Goal: Information Seeking & Learning: Obtain resource

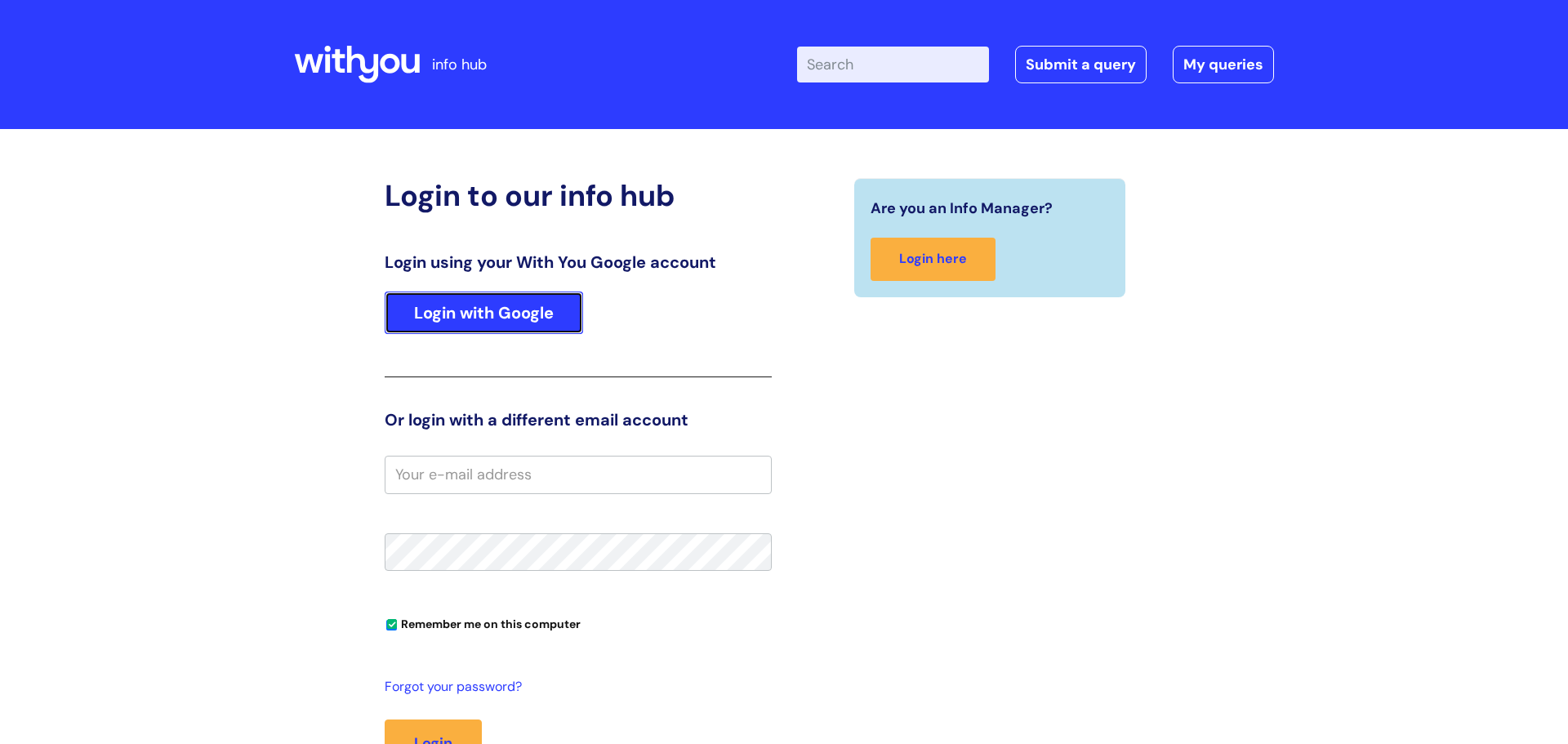
click at [520, 316] on link "Login with Google" at bounding box center [483, 313] width 198 height 42
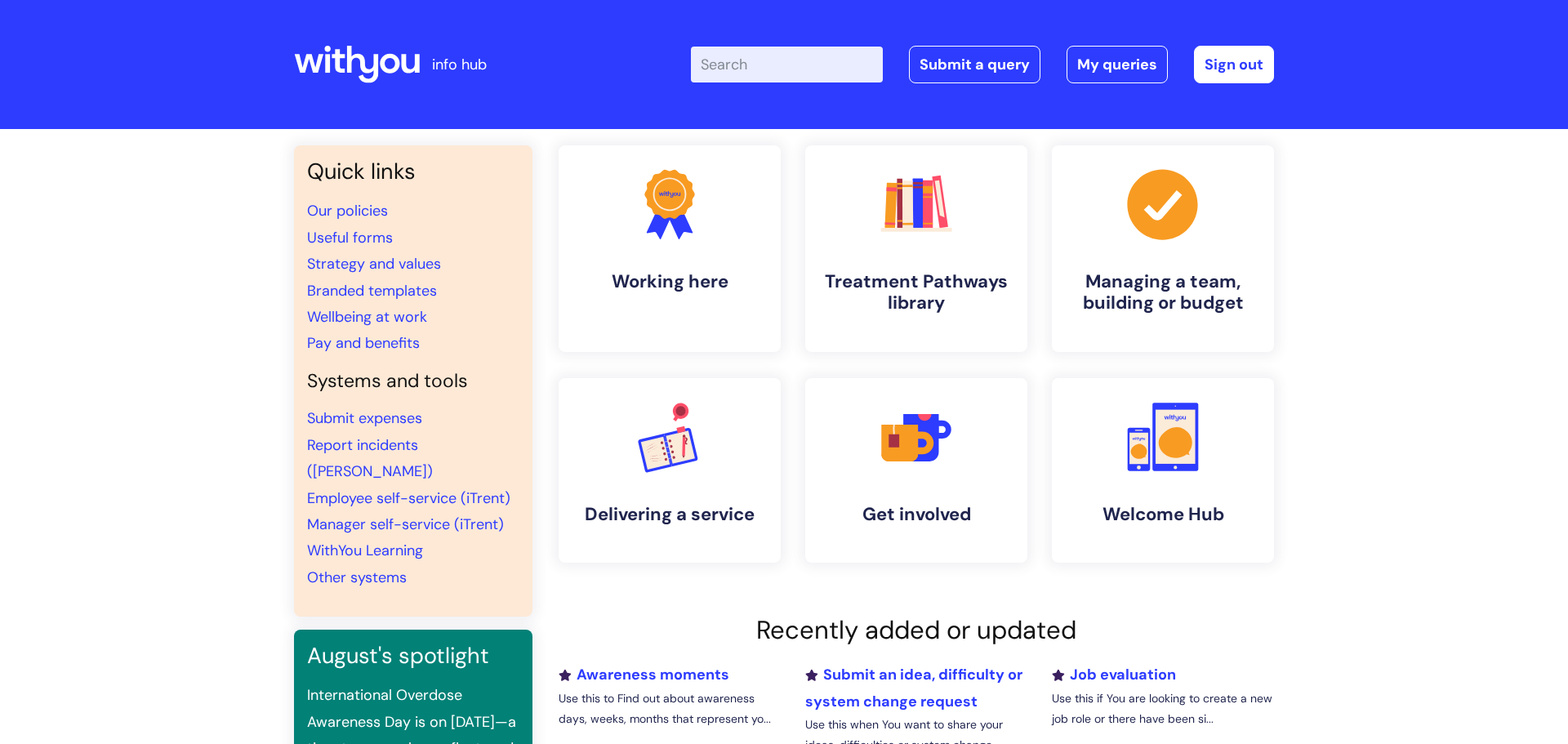
click at [778, 54] on input "Enter your search term here..." at bounding box center [787, 64] width 192 height 36
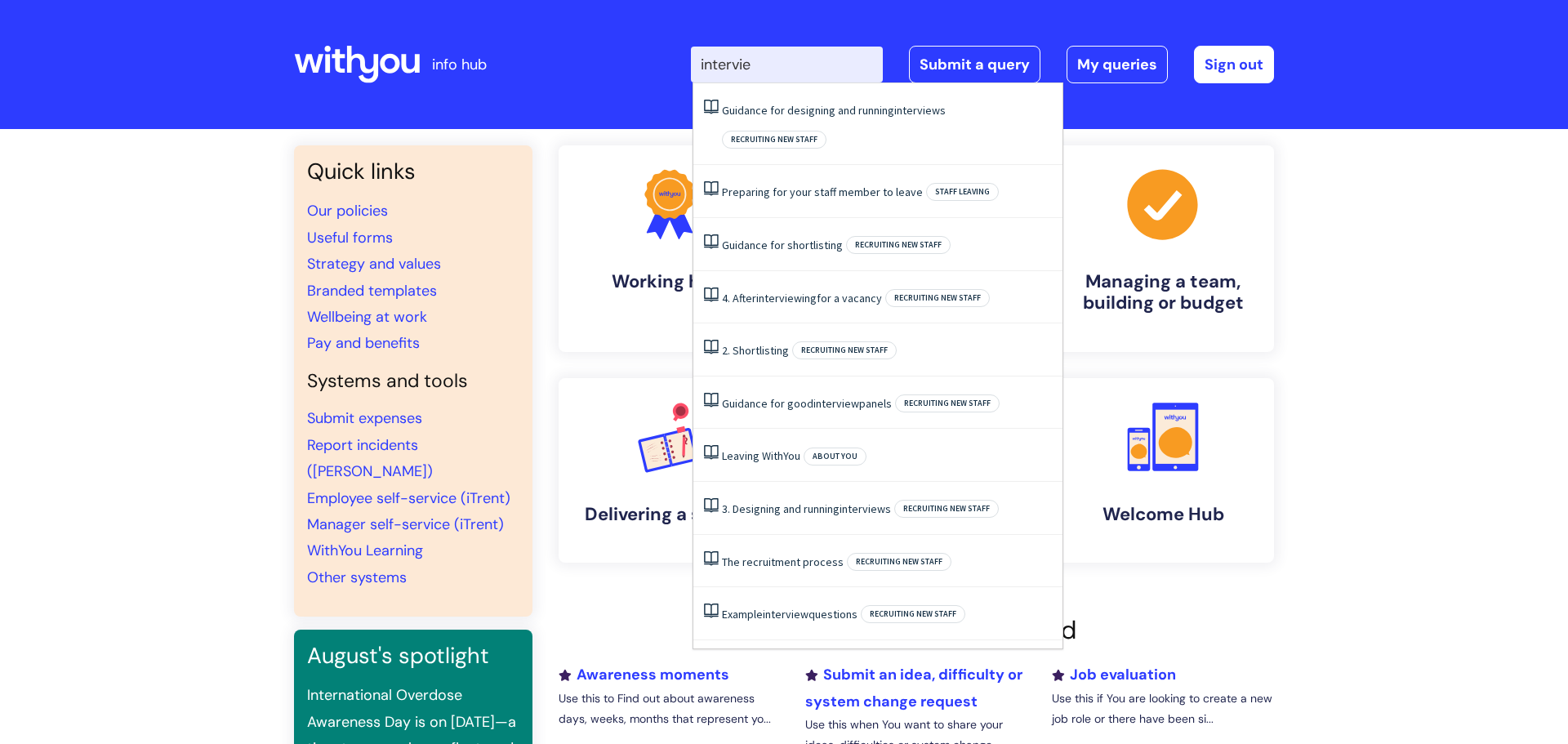
type input "interview"
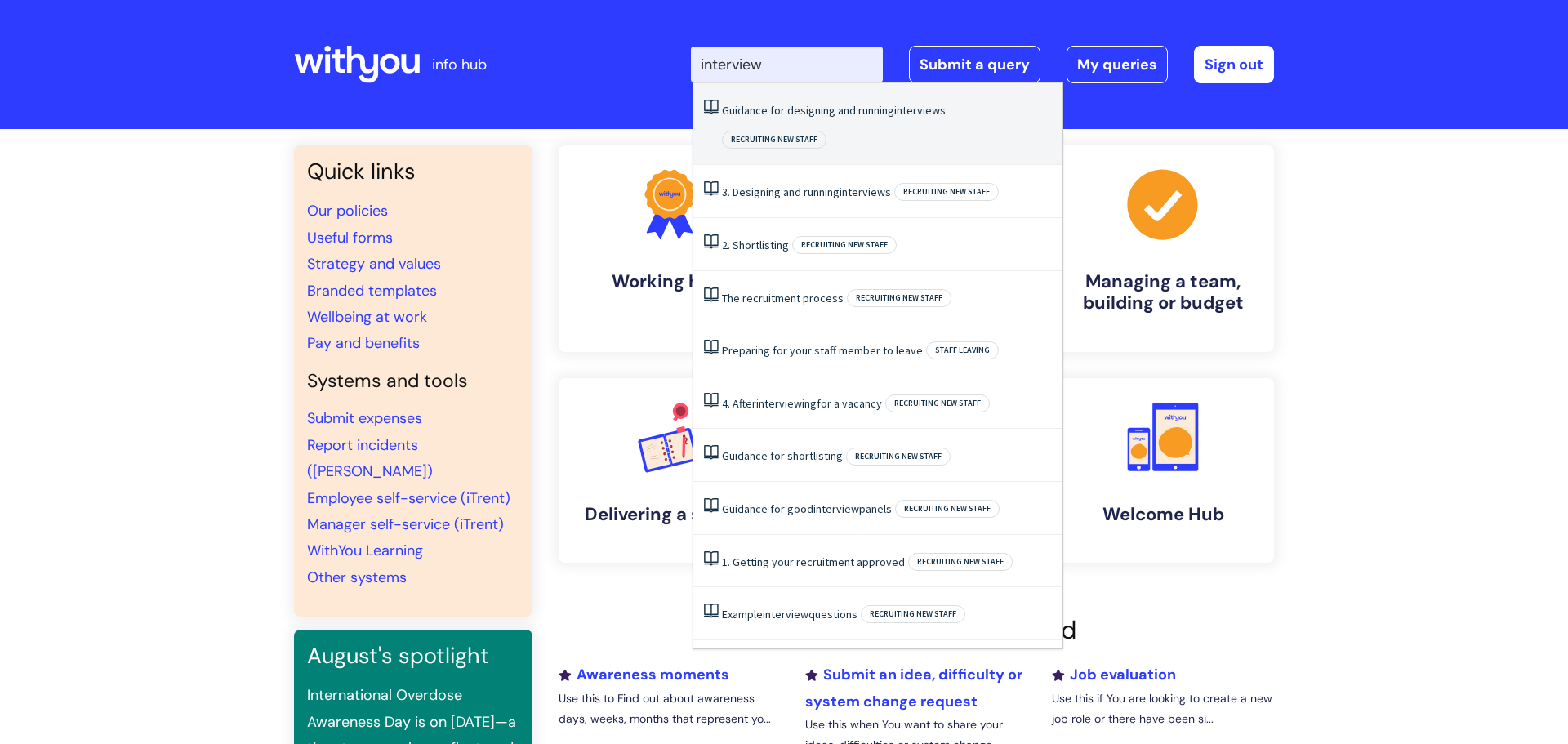
click at [807, 120] on li "Guidance for designing and running interviews Recruiting new staff" at bounding box center [878, 124] width 369 height 82
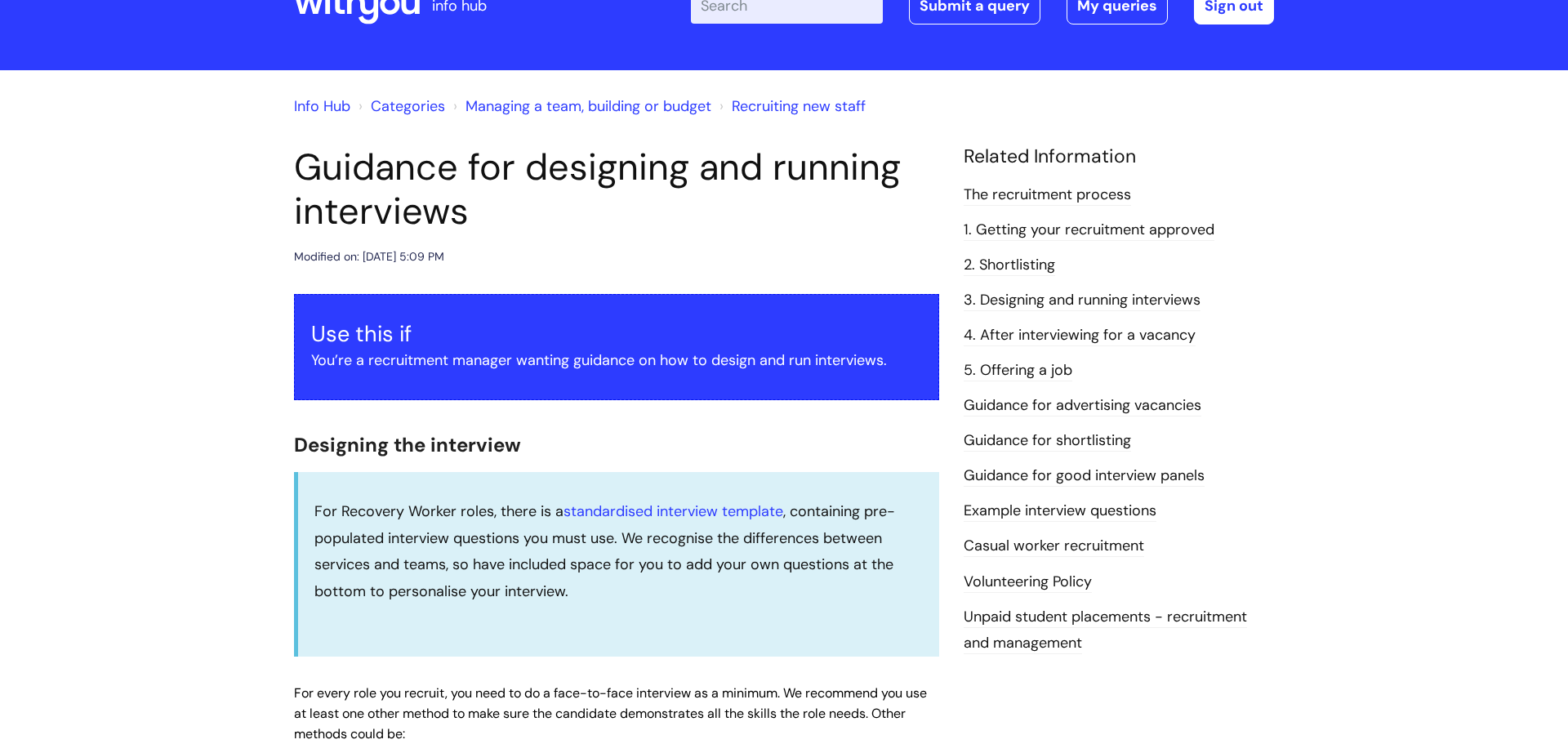
scroll to position [57, 0]
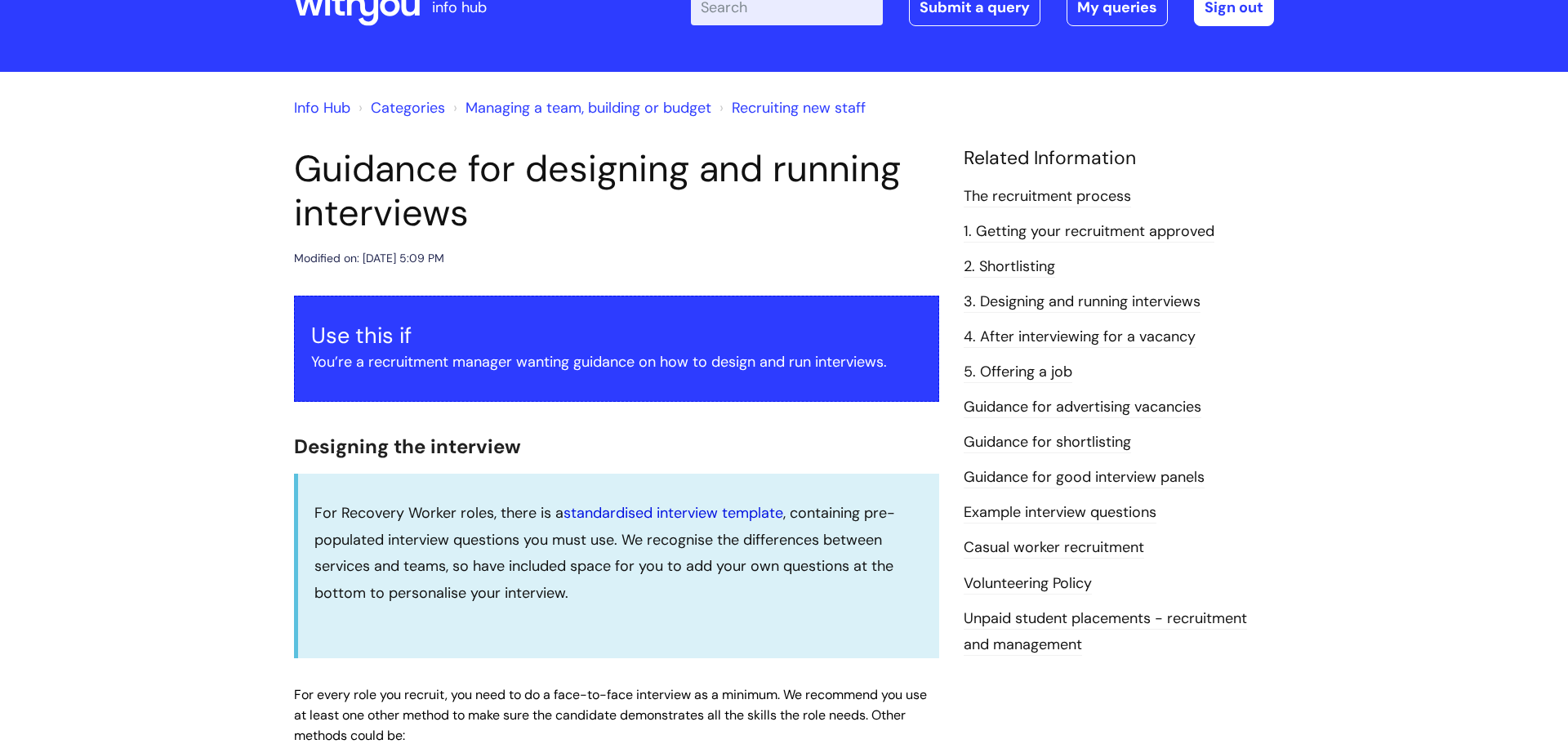
click at [671, 517] on link "standardised interview template" at bounding box center [673, 512] width 220 height 19
